Goal: Transaction & Acquisition: Download file/media

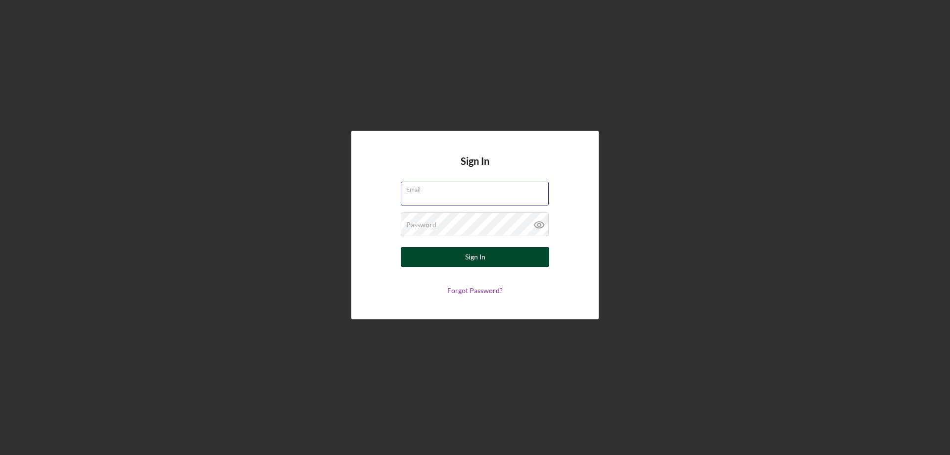
type input "shannon@lyralsp.com"
click at [471, 255] on div "Sign In" at bounding box center [475, 257] width 20 height 20
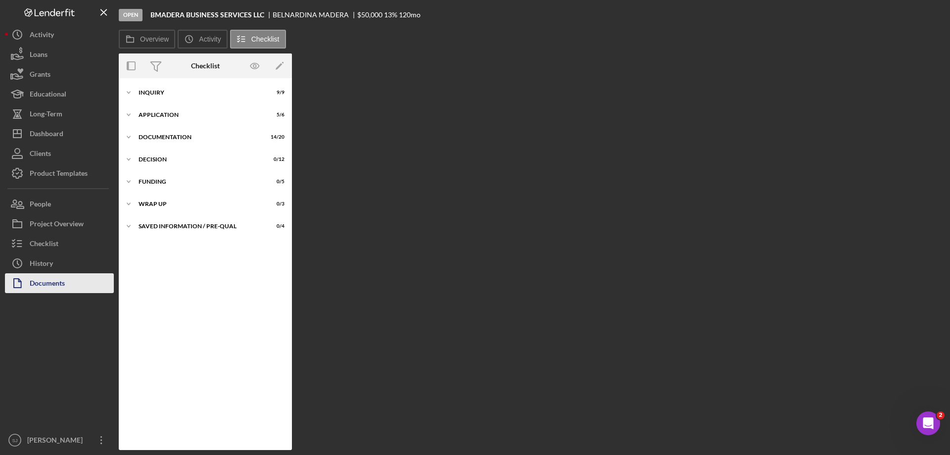
click at [36, 283] on div "Documents" at bounding box center [47, 284] width 35 height 22
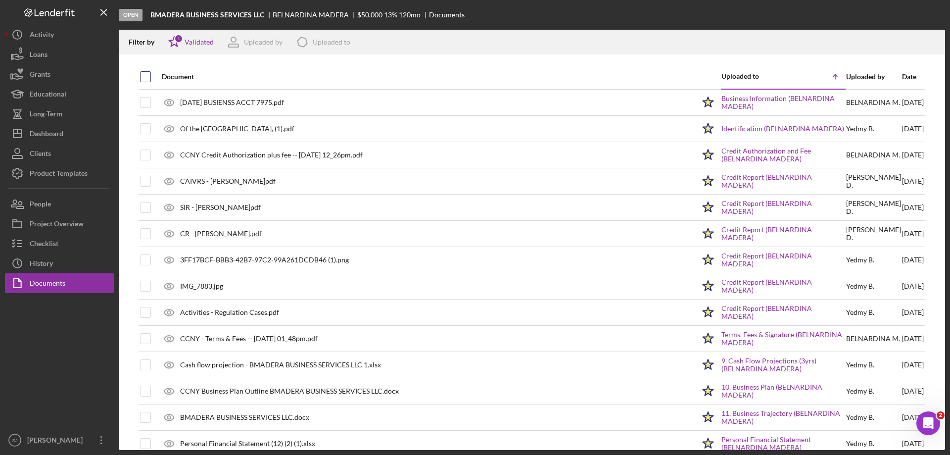
click at [145, 75] on input "checkbox" at bounding box center [146, 77] width 10 height 10
checkbox input "true"
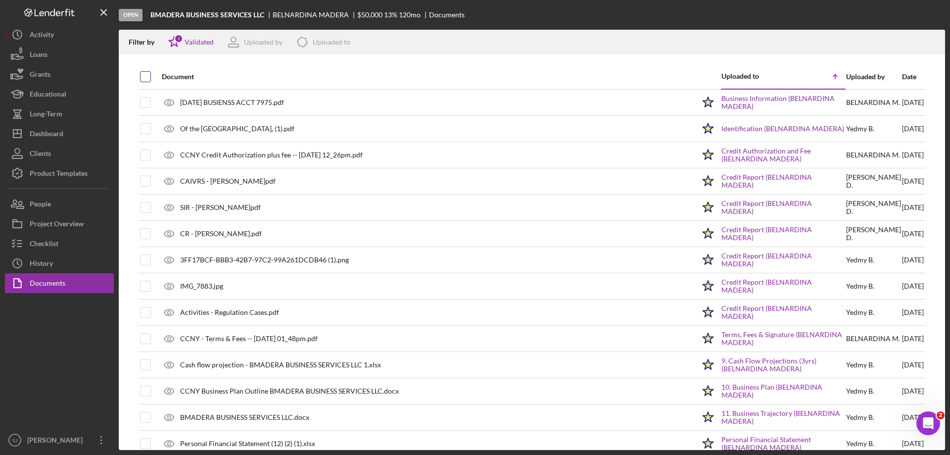
checkbox input "true"
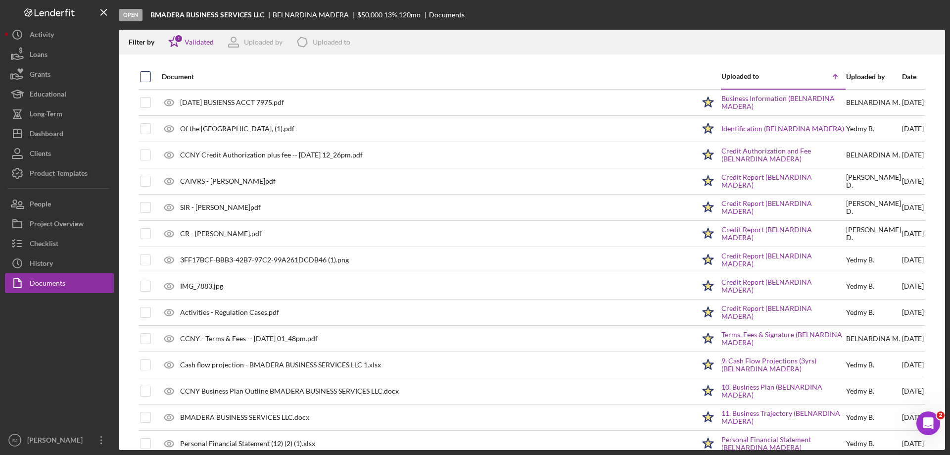
checkbox input "true"
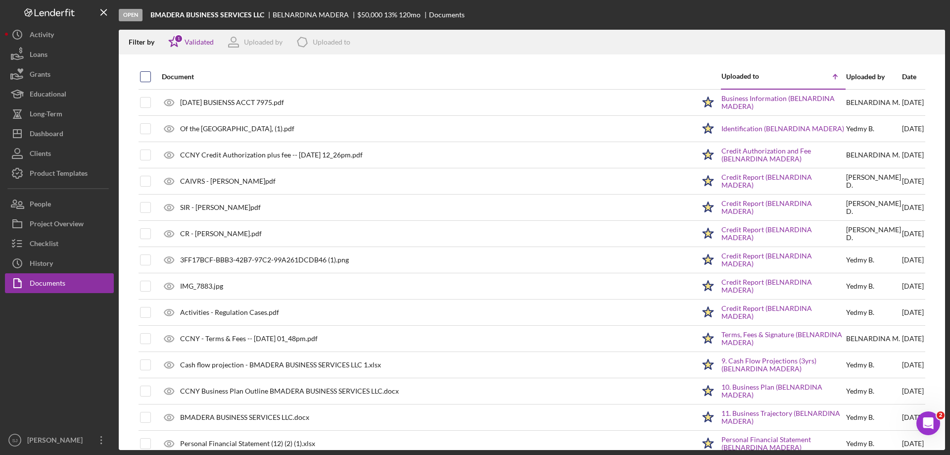
checkbox input "true"
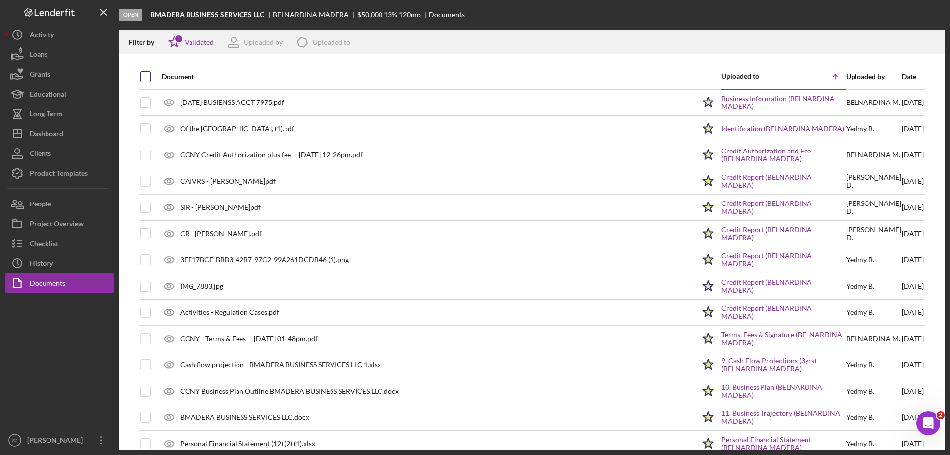
checkbox input "true"
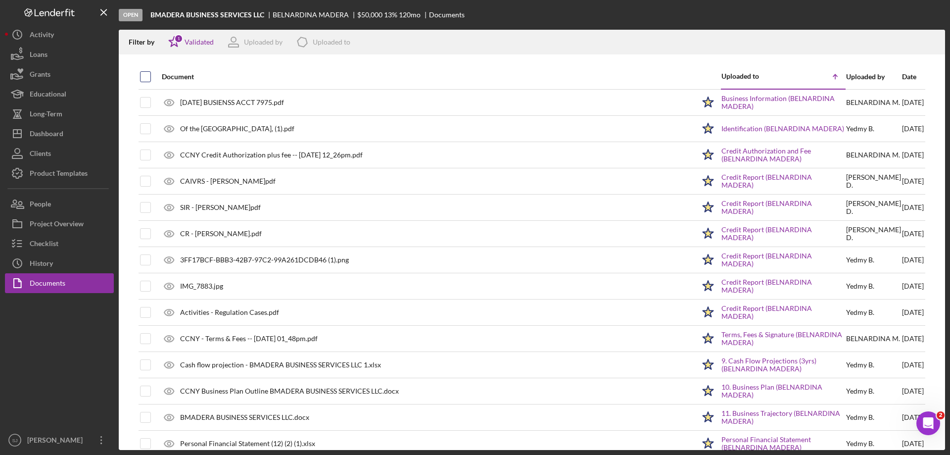
checkbox input "true"
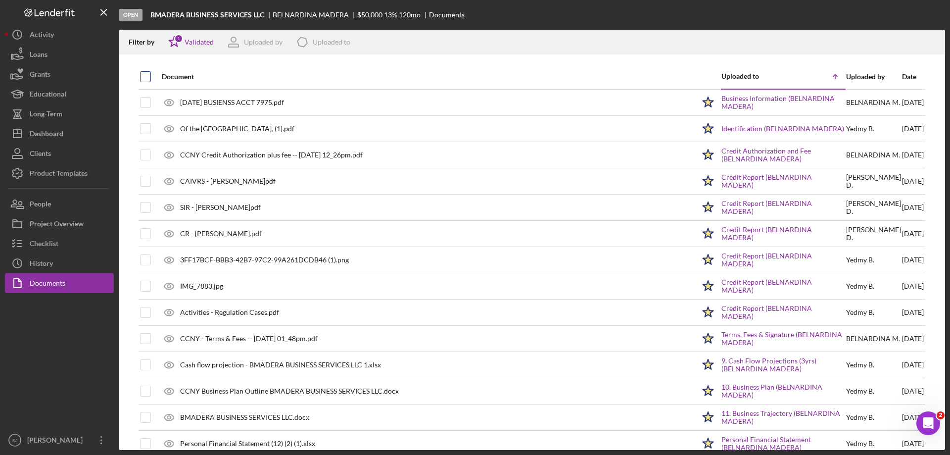
checkbox input "true"
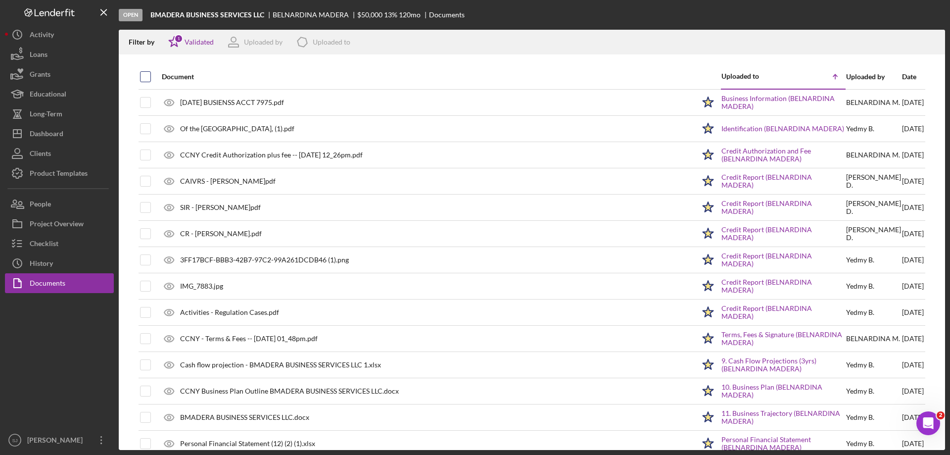
checkbox input "true"
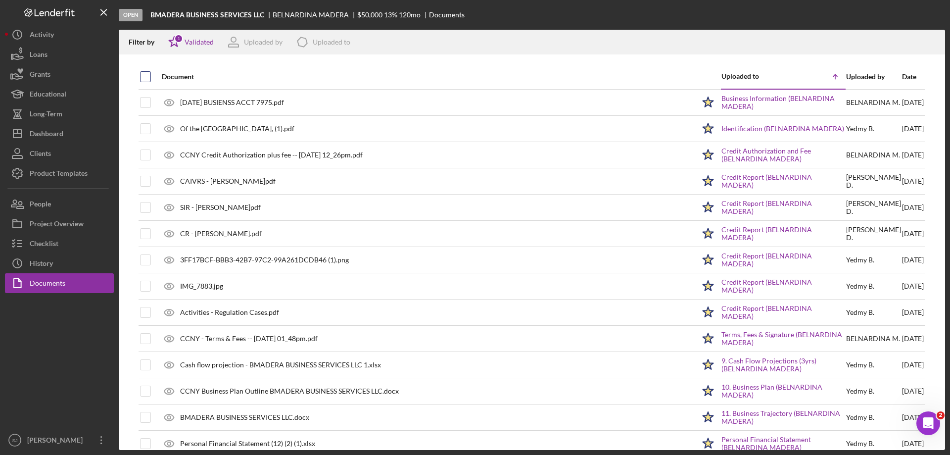
checkbox input "true"
click at [930, 39] on icon "Icon/Download" at bounding box center [933, 42] width 22 height 22
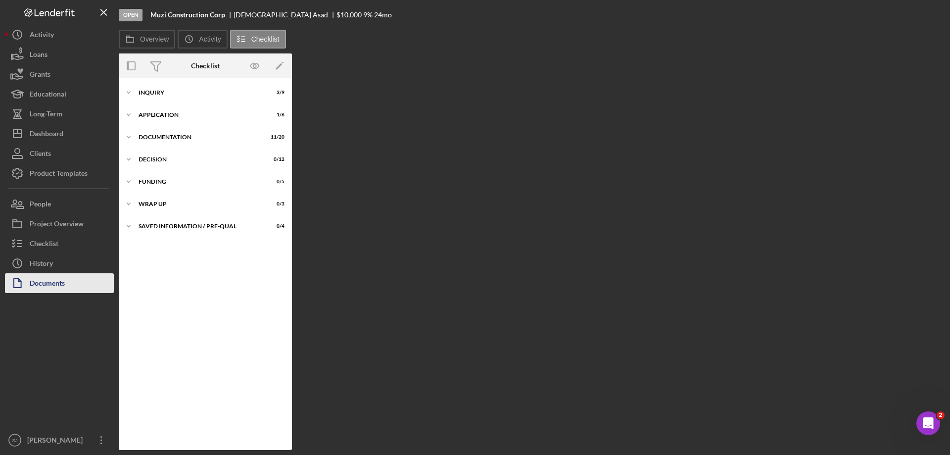
click at [49, 279] on div "Documents" at bounding box center [47, 284] width 35 height 22
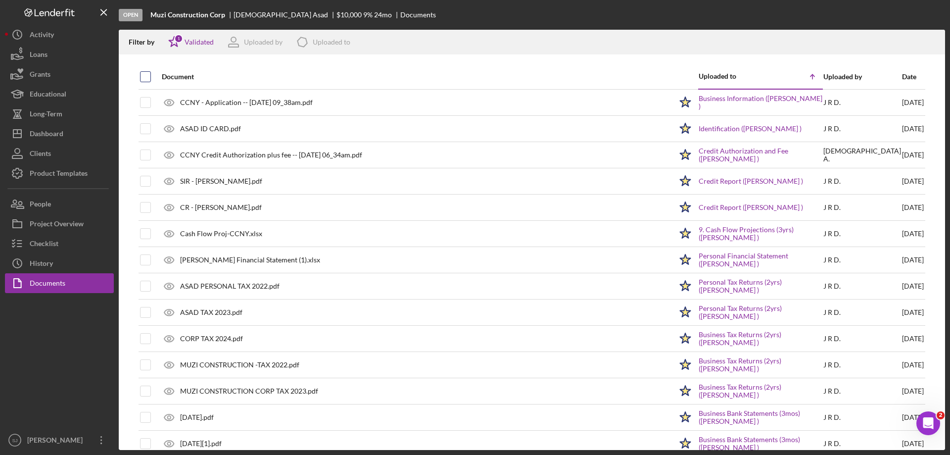
click at [145, 78] on input "checkbox" at bounding box center [146, 77] width 10 height 10
checkbox input "true"
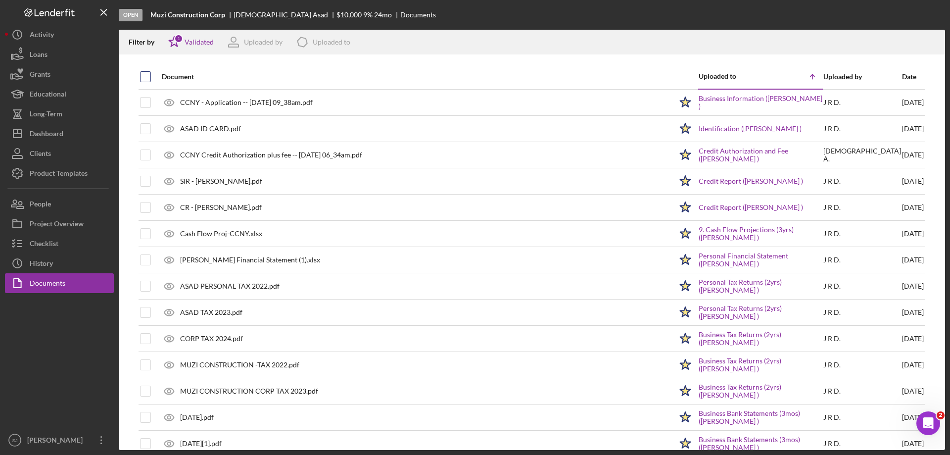
checkbox input "true"
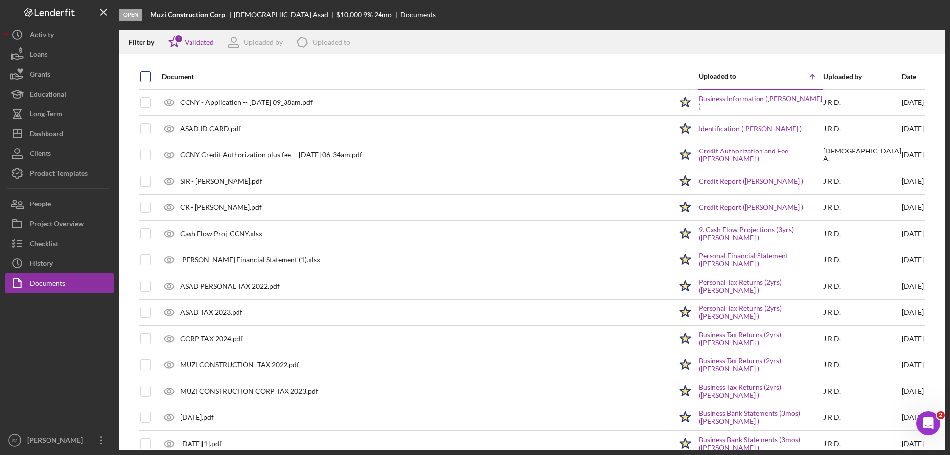
checkbox input "true"
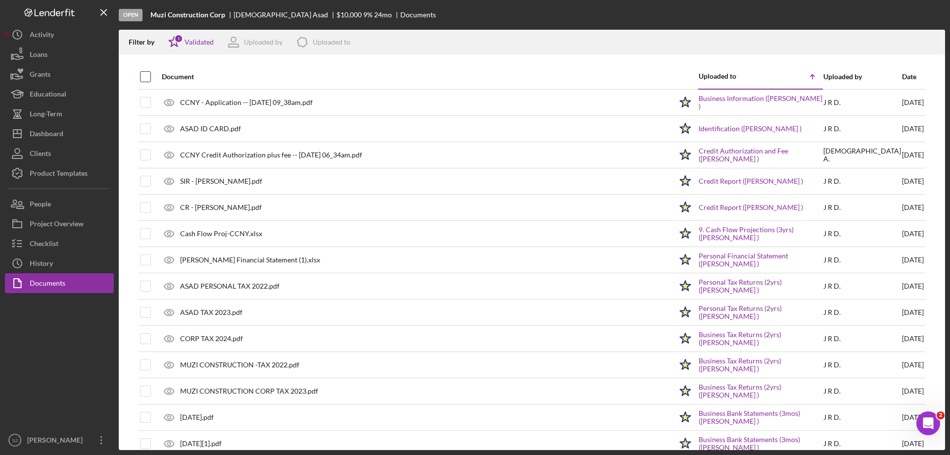
checkbox input "true"
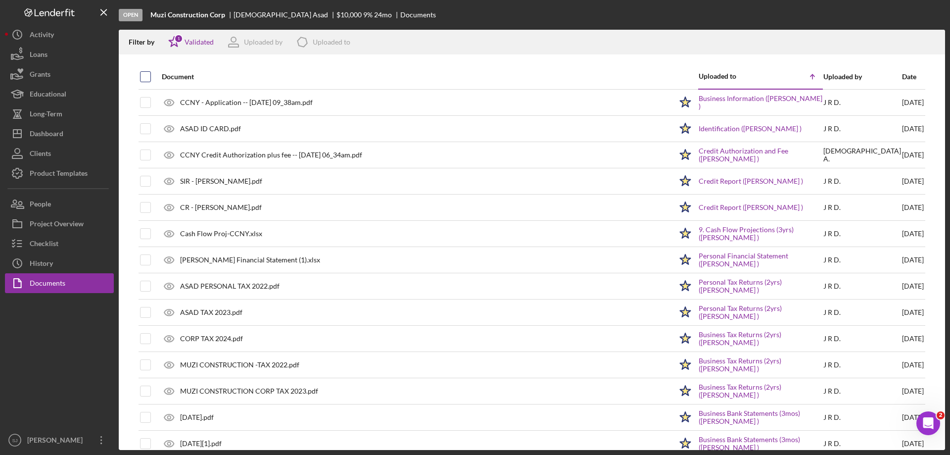
checkbox input "true"
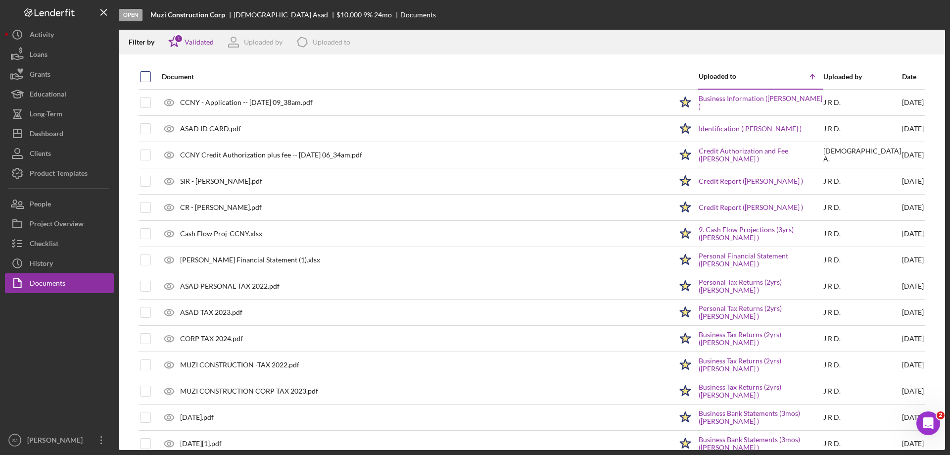
checkbox input "true"
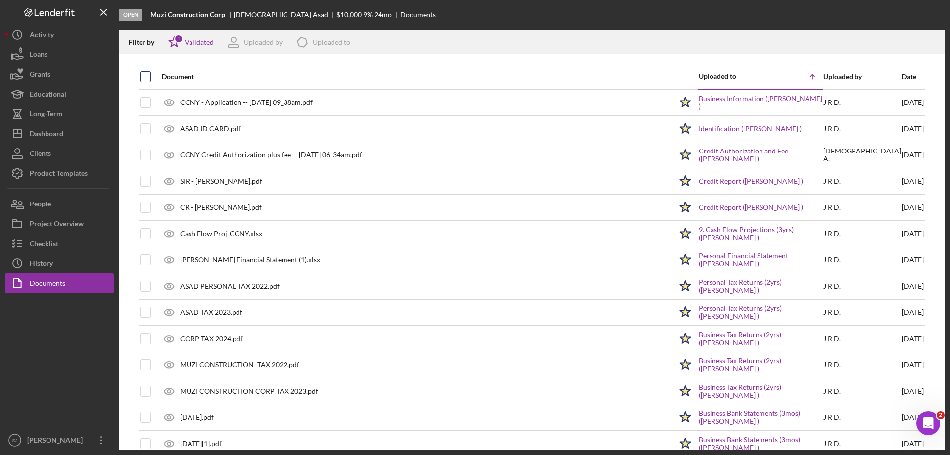
checkbox input "true"
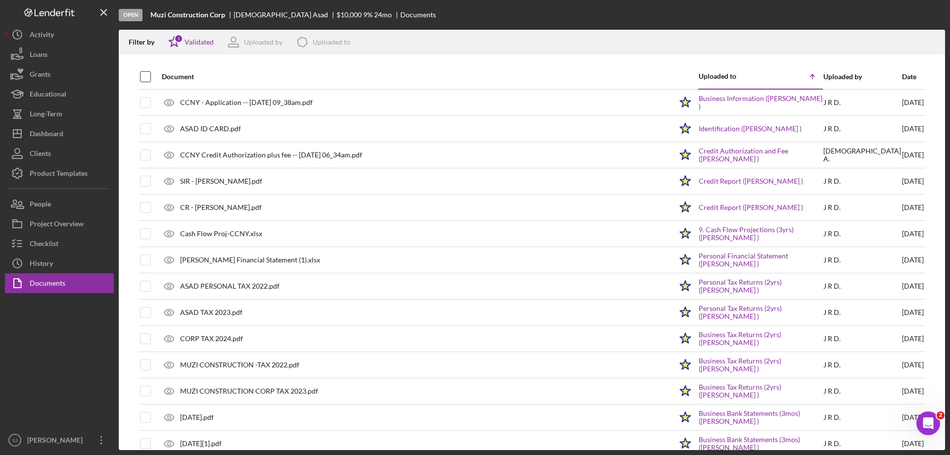
checkbox input "true"
click at [934, 43] on icon "button" at bounding box center [932, 40] width 8 height 5
click at [935, 41] on icon "Icon/Download" at bounding box center [933, 42] width 22 height 22
